Goal: Task Accomplishment & Management: Manage account settings

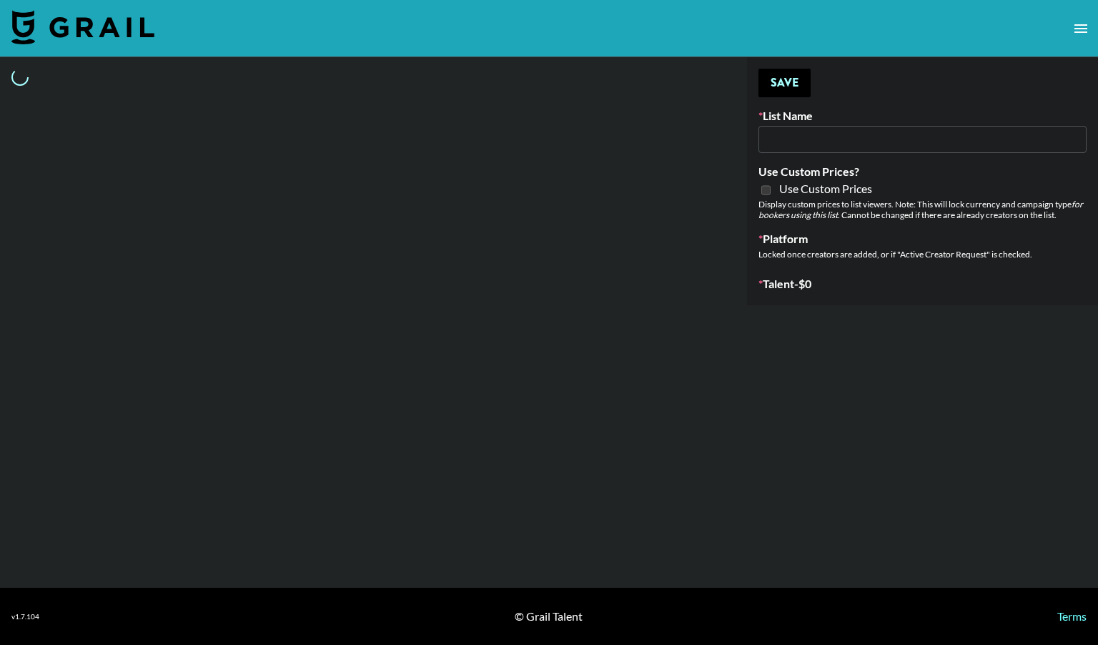
type input "[GEOGRAPHIC_DATA]"
select select "Song"
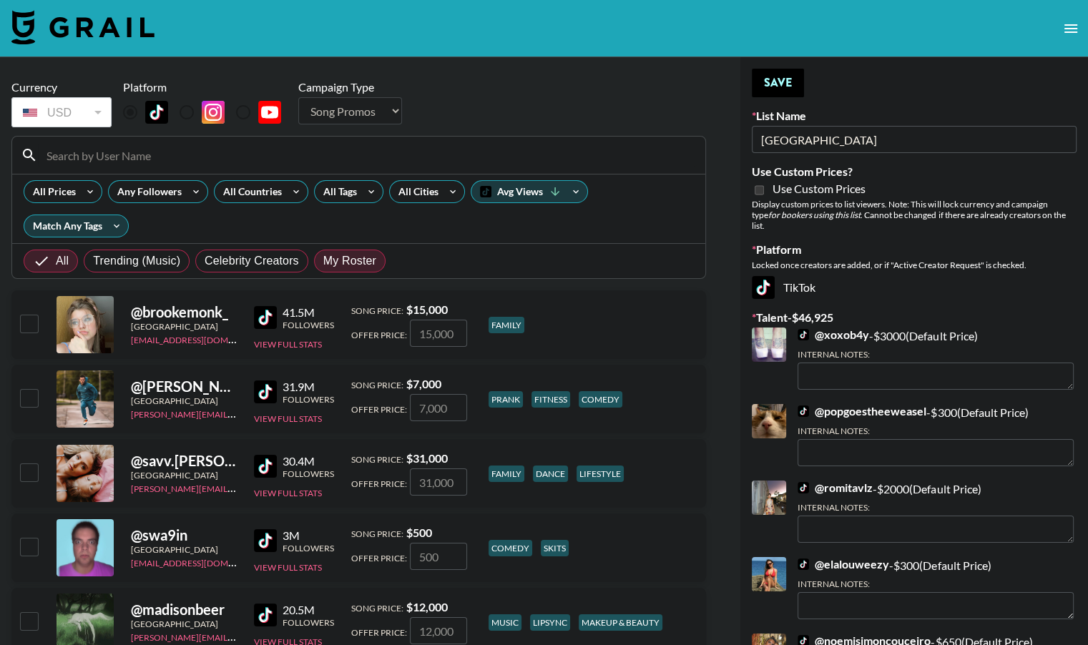
click at [342, 258] on span "My Roster" at bounding box center [349, 260] width 53 height 17
click at [323, 261] on input "My Roster" at bounding box center [323, 261] width 0 height 0
radio input "true"
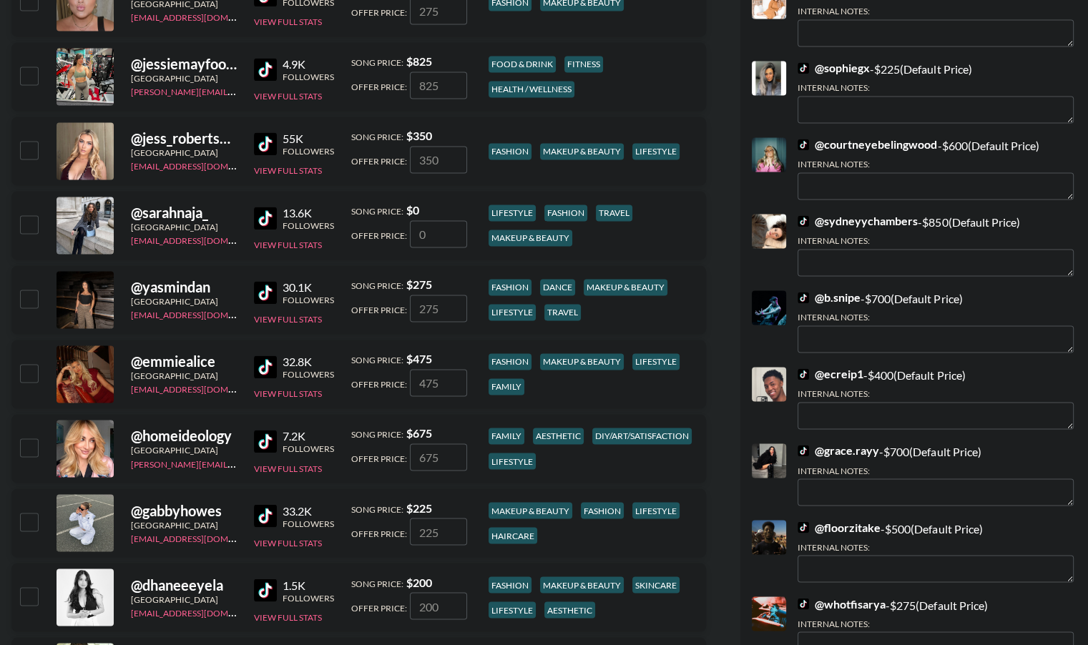
scroll to position [2257, 0]
click at [31, 300] on input "checkbox" at bounding box center [28, 297] width 17 height 17
checkbox input "true"
type input "275"
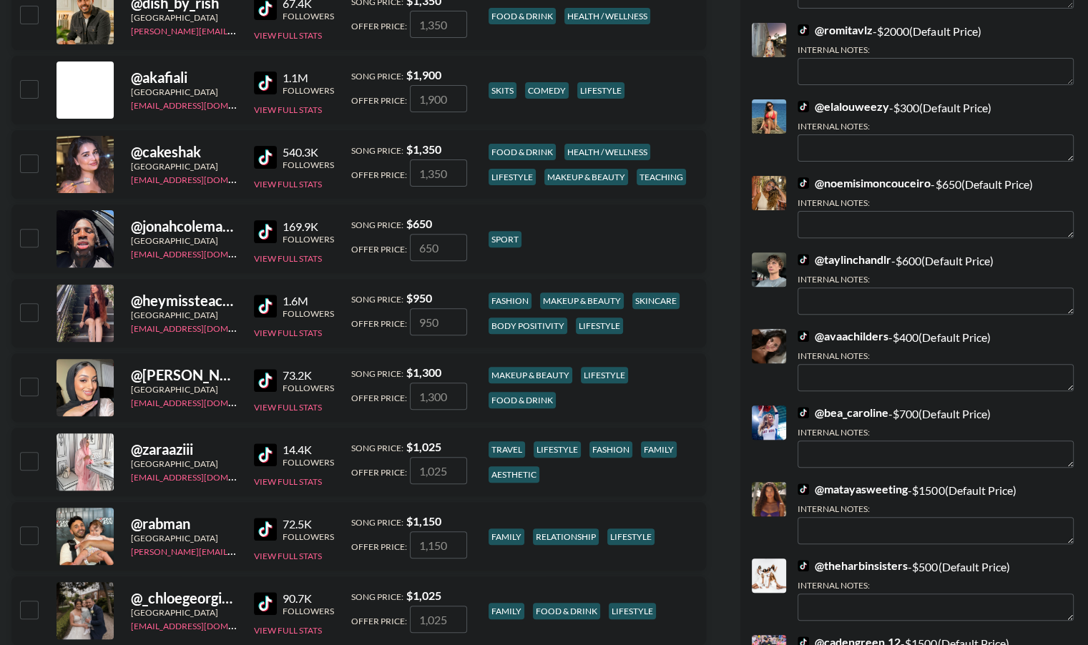
scroll to position [451, 0]
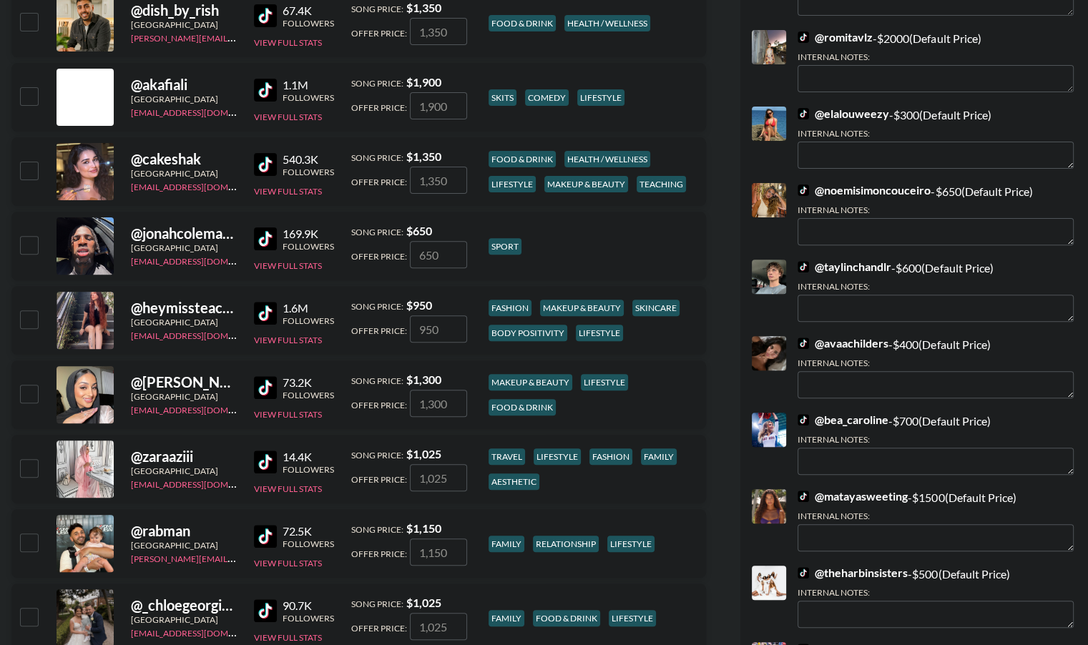
click at [34, 320] on input "checkbox" at bounding box center [28, 318] width 17 height 17
checkbox input "true"
type input "950"
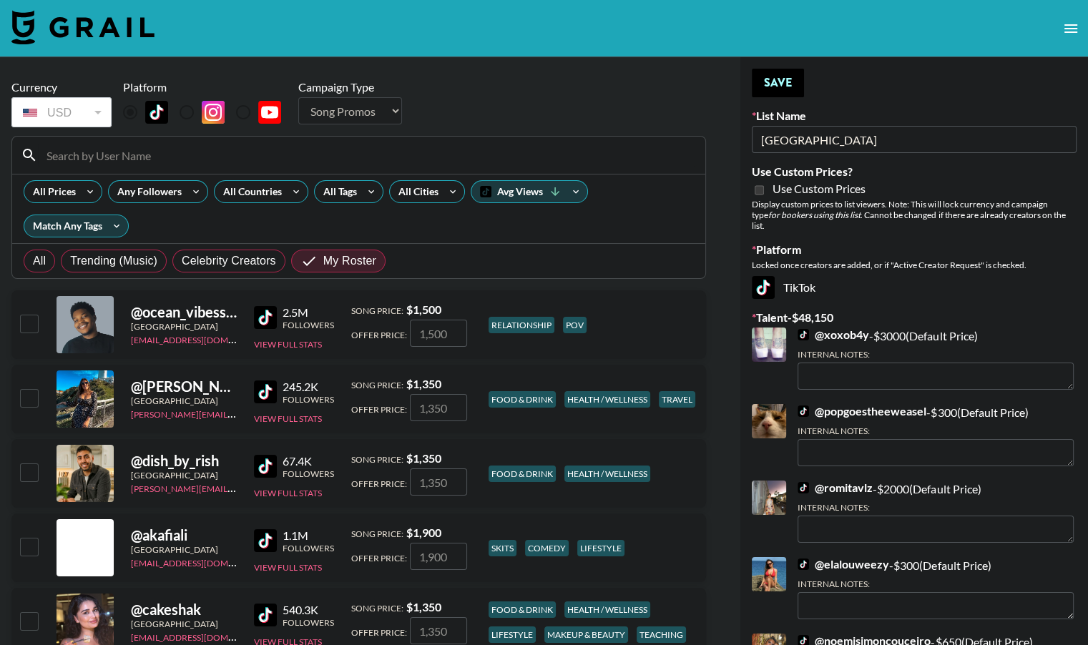
scroll to position [0, 0]
click at [784, 81] on button "Save" at bounding box center [778, 83] width 52 height 29
radio input "true"
